Goal: Task Accomplishment & Management: Complete application form

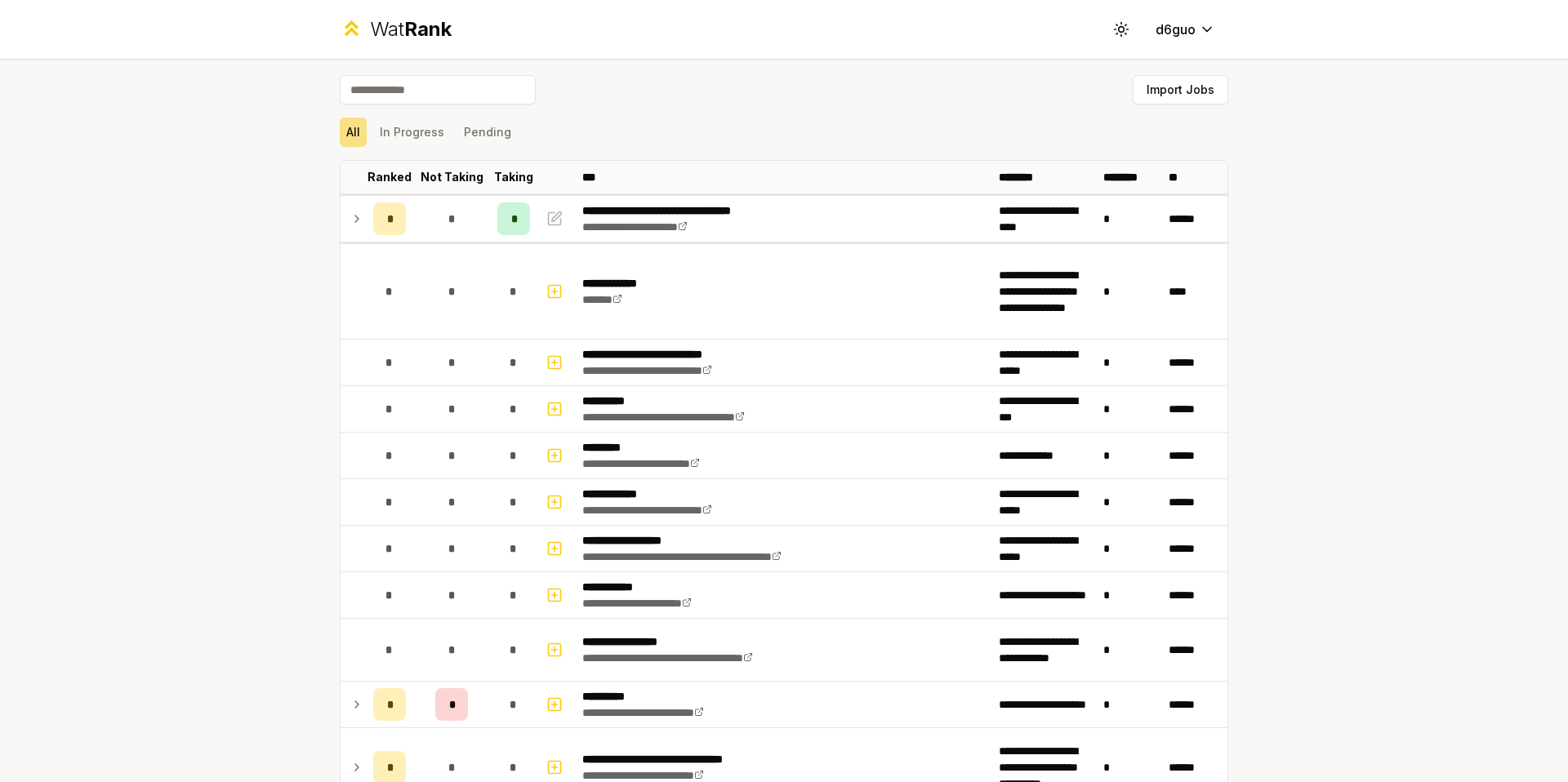
click at [497, 85] on input at bounding box center [438, 90] width 196 height 29
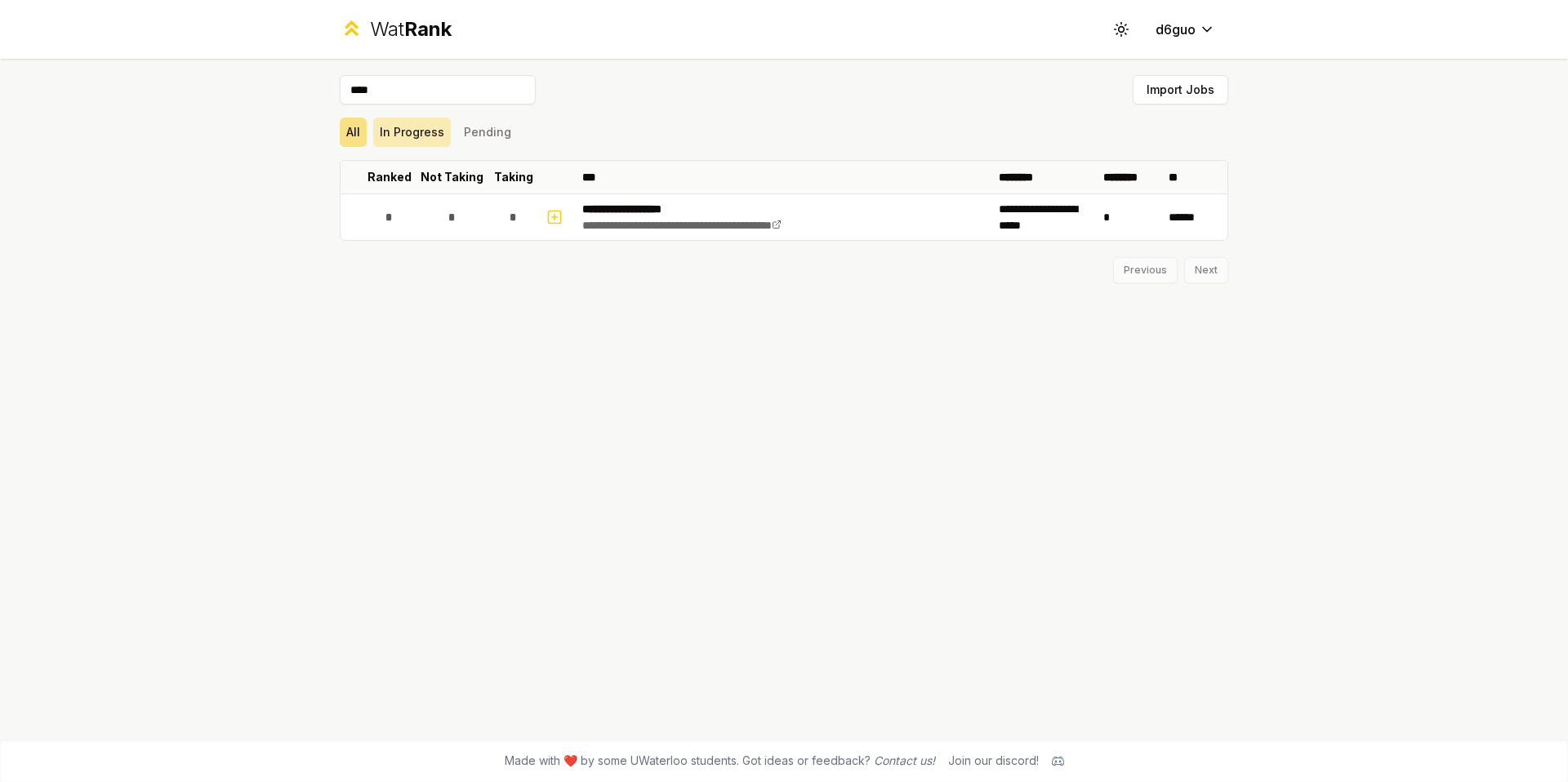
type input "****"
click at [431, 135] on button "In Progress" at bounding box center [411, 132] width 77 height 29
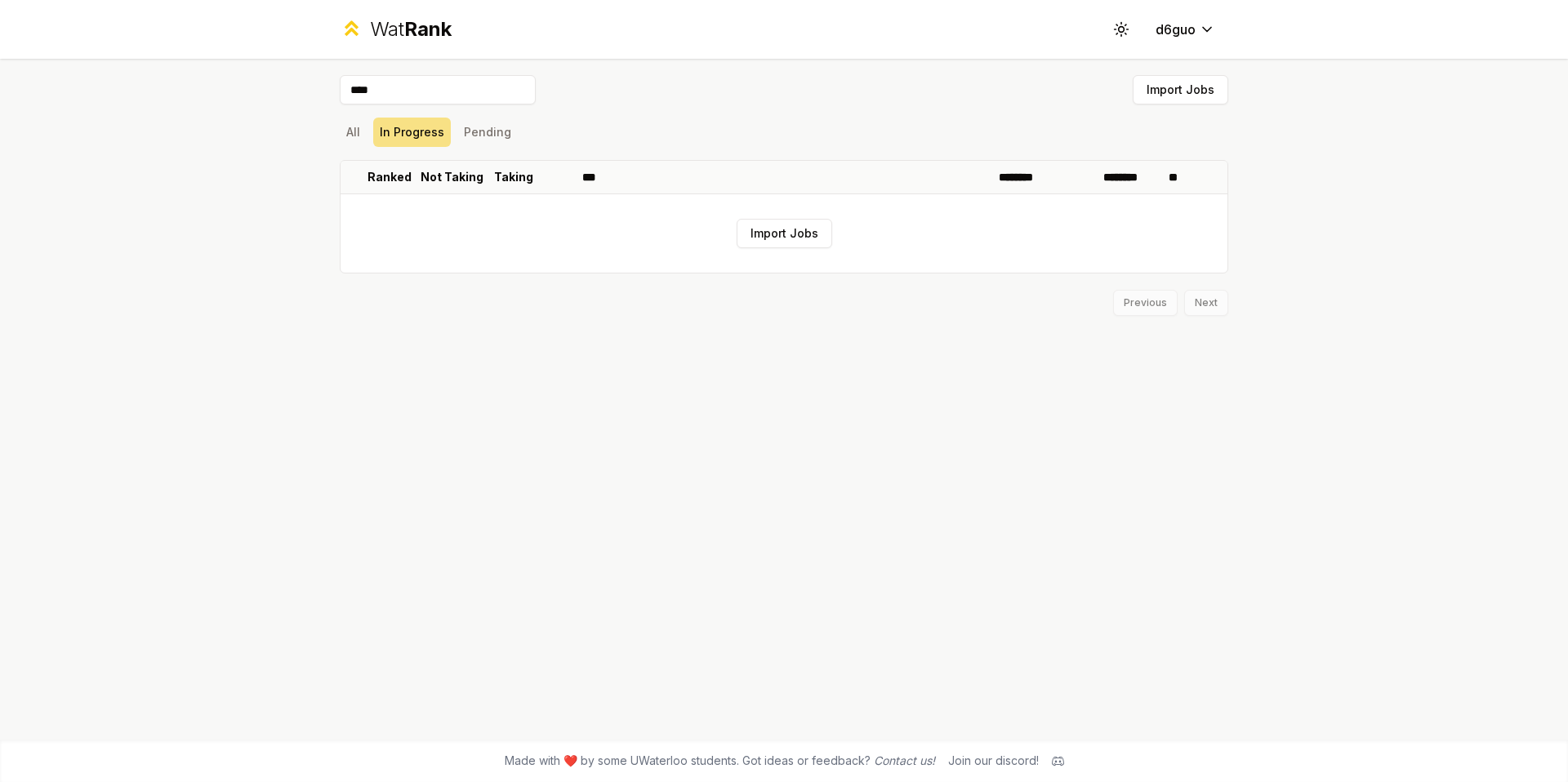
click at [437, 44] on div "Wat Rank Toggle theme d6guo" at bounding box center [784, 29] width 941 height 59
click at [441, 25] on span "Rank" at bounding box center [428, 29] width 47 height 24
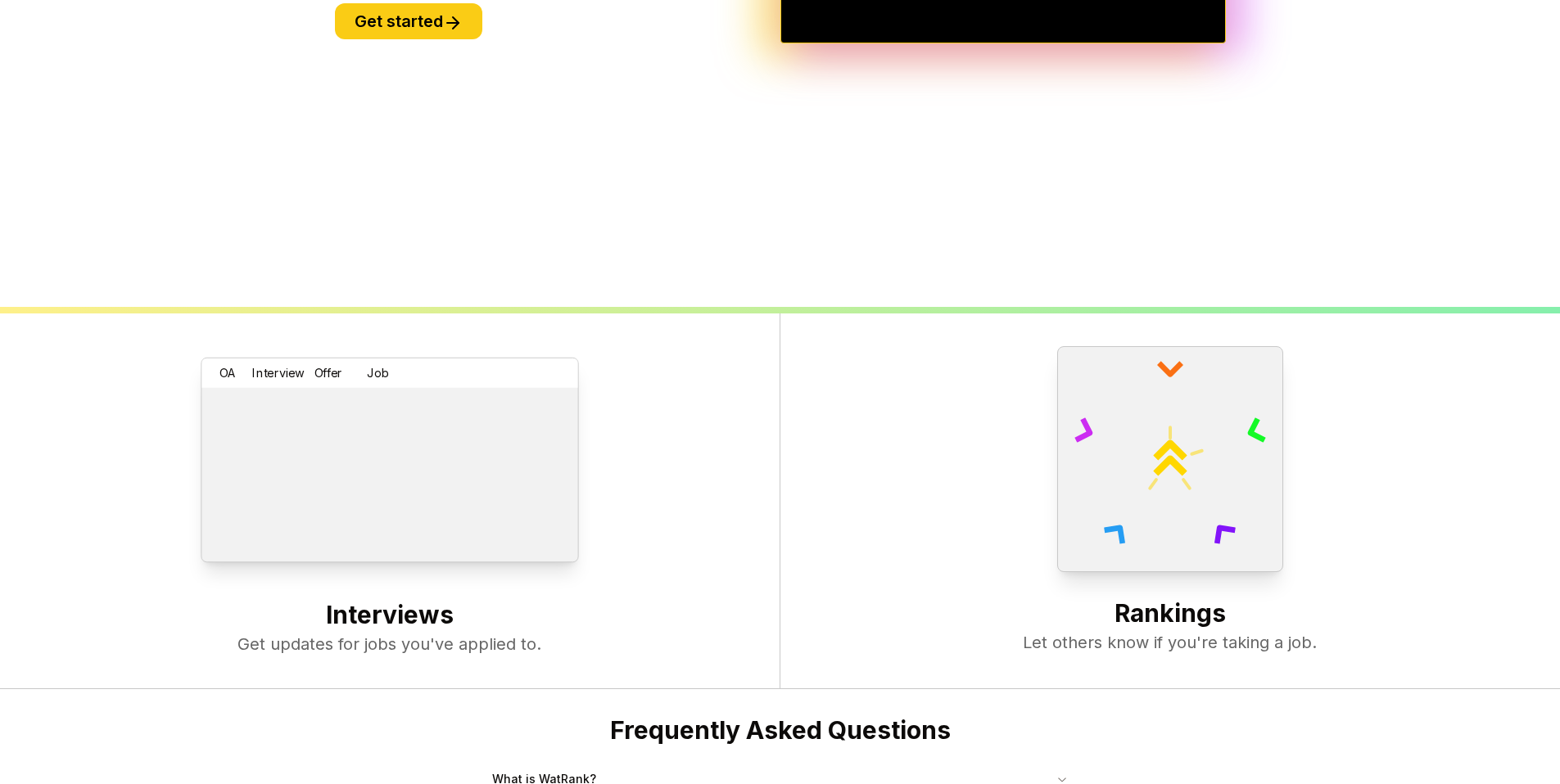
scroll to position [631, 0]
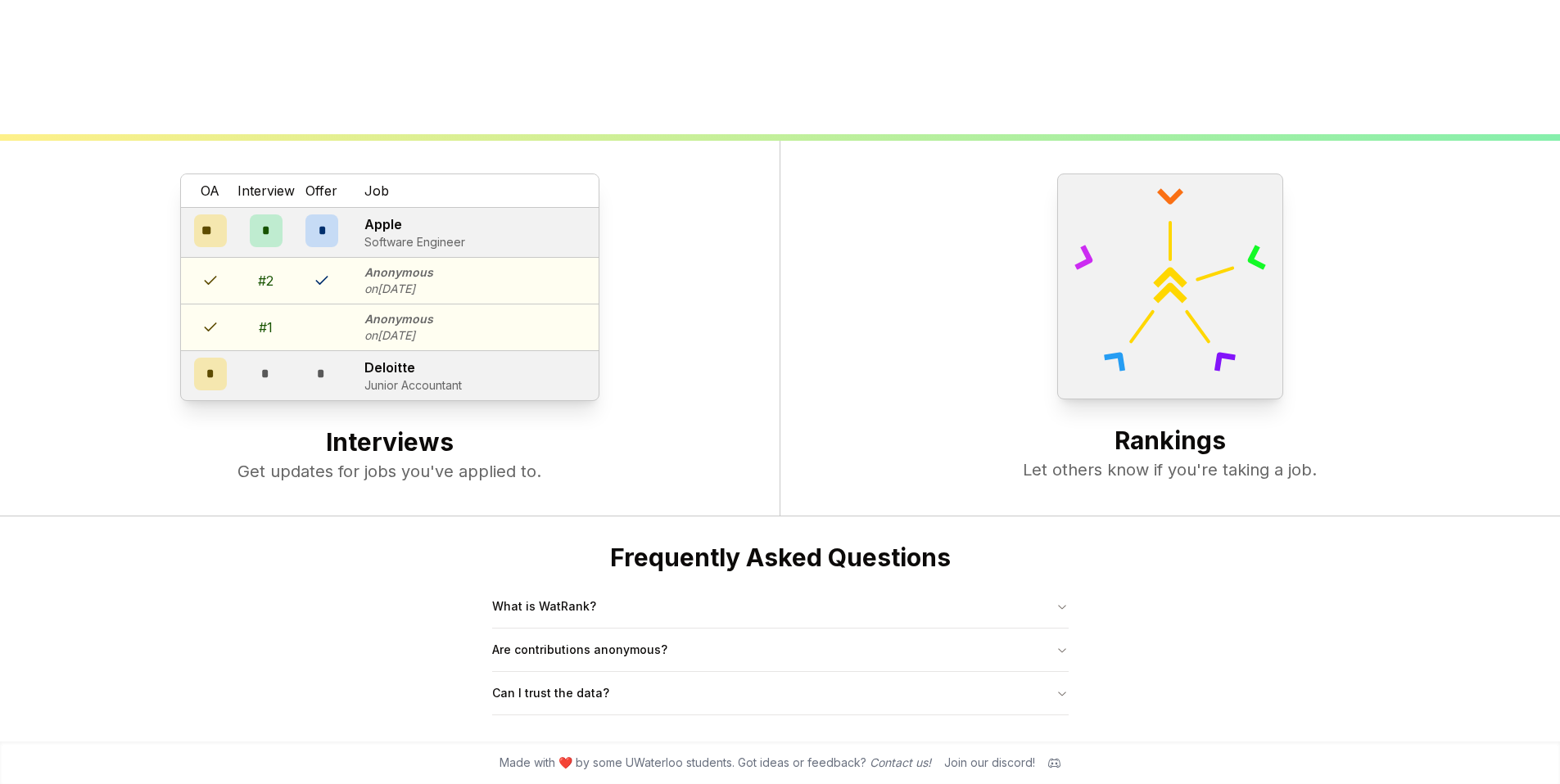
click at [1183, 372] on div at bounding box center [1171, 286] width 226 height 226
